Goal: Book appointment/travel/reservation

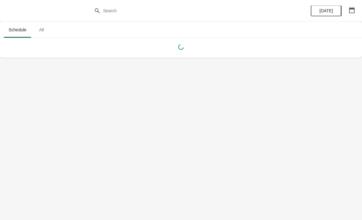
click at [38, 33] on span "All" at bounding box center [41, 29] width 15 height 11
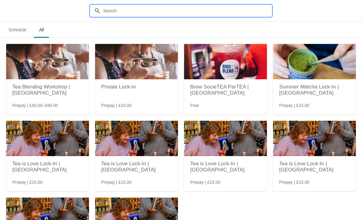
click at [155, 6] on input "text" at bounding box center [187, 10] width 169 height 11
type input "Guild"
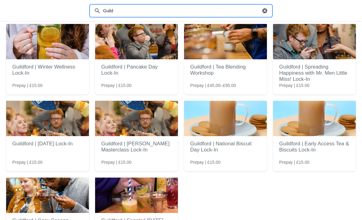
scroll to position [40, 0]
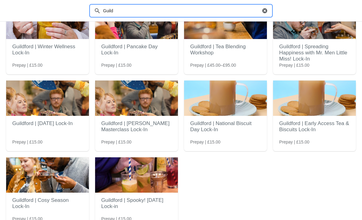
click at [245, 51] on h2 "Guildford | Tea Blending Workshop" at bounding box center [225, 49] width 71 height 18
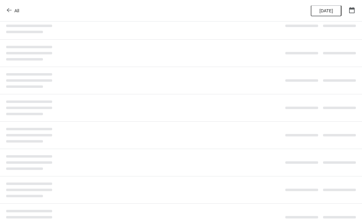
scroll to position [0, 0]
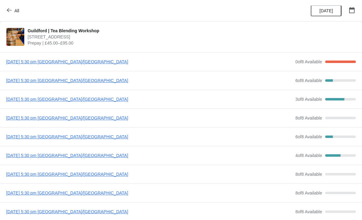
click at [91, 80] on span "[DATE] 5:30 pm [GEOGRAPHIC_DATA]/[GEOGRAPHIC_DATA]" at bounding box center [149, 80] width 286 height 6
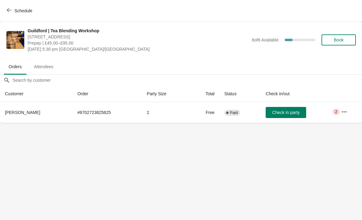
click at [344, 36] on button "Book" at bounding box center [338, 39] width 34 height 11
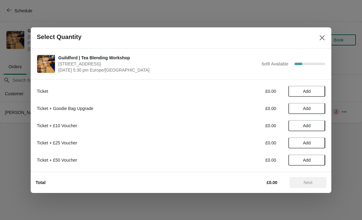
click at [310, 91] on span "Add" at bounding box center [307, 91] width 8 height 5
click at [311, 181] on span "Next" at bounding box center [308, 182] width 9 height 5
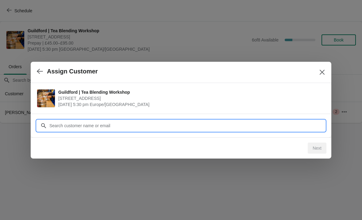
click at [183, 121] on input "Customer" at bounding box center [187, 125] width 276 height 11
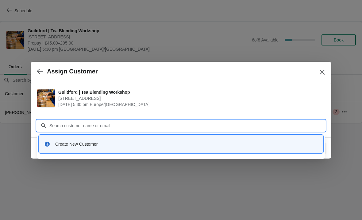
click at [125, 123] on input "Customer" at bounding box center [187, 125] width 276 height 11
paste input "[EMAIL_ADDRESS][DOMAIN_NAME]"
type input "[EMAIL_ADDRESS][DOMAIN_NAME]"
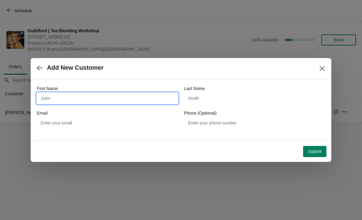
click at [120, 99] on input "First Name" at bounding box center [107, 98] width 141 height 11
type input "Ant"
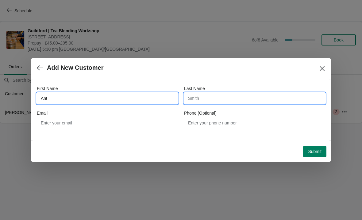
click at [243, 94] on input "Last Name" at bounding box center [254, 98] width 141 height 11
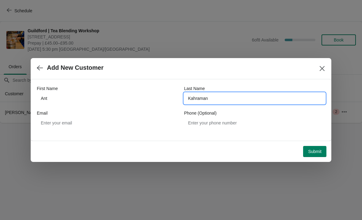
type input "Kahraman"
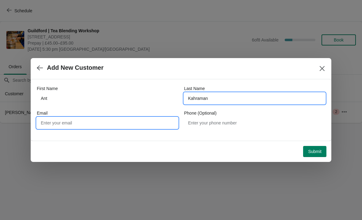
click at [157, 117] on input "Email" at bounding box center [107, 122] width 141 height 11
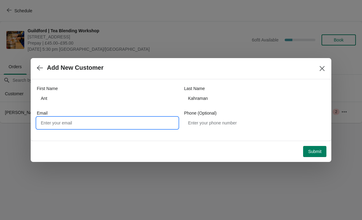
click at [94, 122] on input "Email" at bounding box center [107, 122] width 141 height 11
paste input "[EMAIL_ADDRESS][DOMAIN_NAME]"
type input "[EMAIL_ADDRESS][DOMAIN_NAME]"
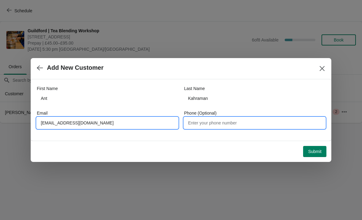
click at [207, 123] on input "Phone (Optional)" at bounding box center [254, 122] width 141 height 11
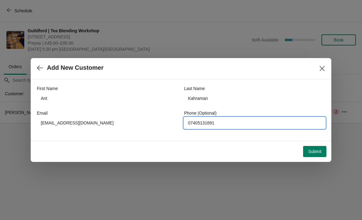
type input "07405131691"
click at [313, 151] on span "Submit" at bounding box center [314, 151] width 13 height 5
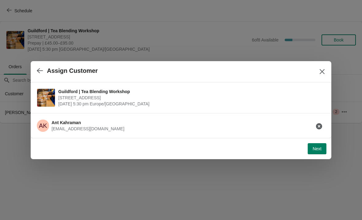
click at [319, 152] on button "Next" at bounding box center [317, 148] width 19 height 11
select select "No"
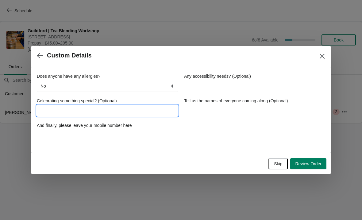
click at [141, 108] on input "Celebrating something special? (Optional)" at bounding box center [107, 110] width 141 height 11
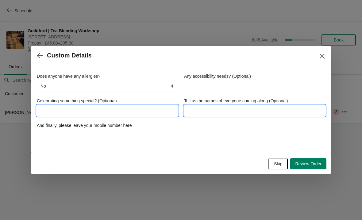
click at [251, 109] on input "Tell us the names of everyone coming along (Optional)" at bounding box center [254, 110] width 141 height 11
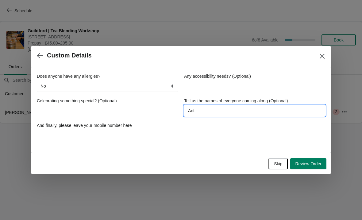
type input "Ant"
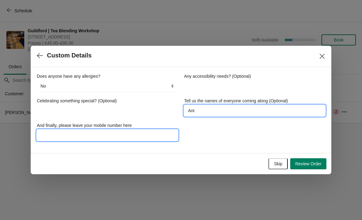
click at [140, 135] on input "And finally, please leave your mobile number here" at bounding box center [107, 134] width 141 height 11
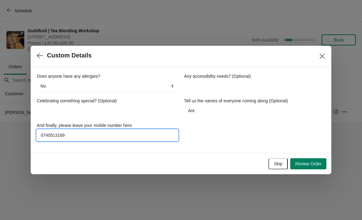
type input "07405131691"
